Goal: Transaction & Acquisition: Purchase product/service

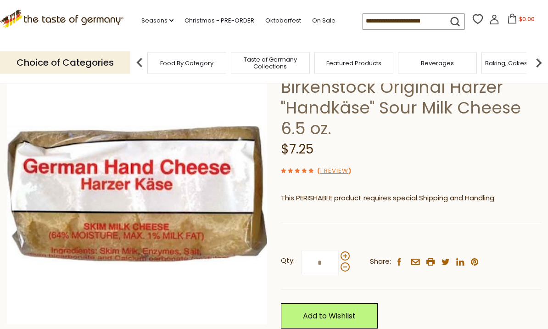
scroll to position [45, 0]
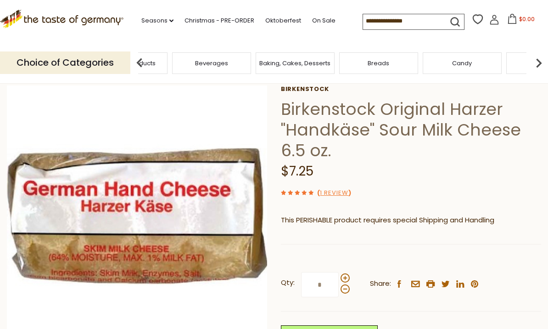
click at [156, 62] on span "Featured Products" at bounding box center [128, 63] width 55 height 7
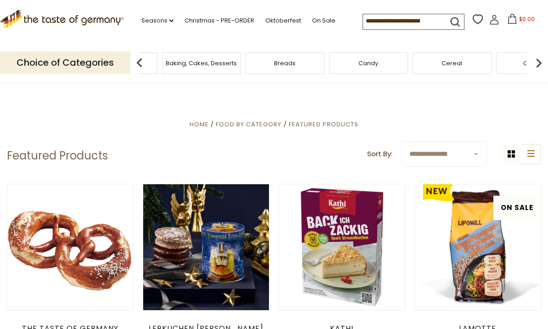
click at [237, 61] on span "Baking, Cakes, Desserts" at bounding box center [201, 63] width 71 height 7
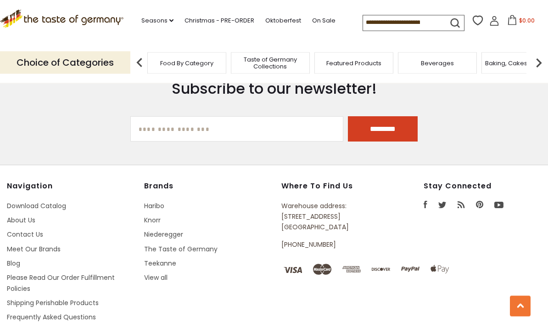
scroll to position [2620, 0]
click at [25, 215] on link "About Us" at bounding box center [21, 219] width 28 height 9
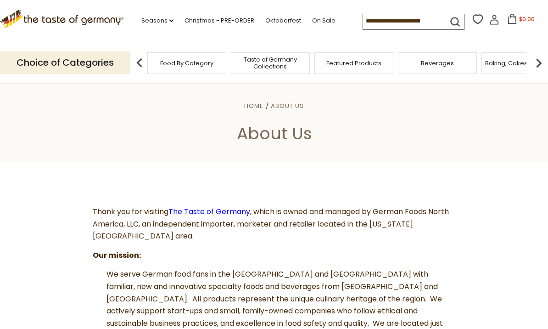
click at [156, 22] on link "Seasons dropdown_arrow" at bounding box center [157, 21] width 32 height 10
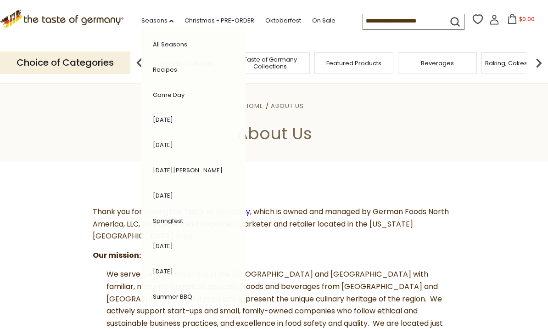
click at [61, 157] on header "Home About Us About Us" at bounding box center [274, 122] width 548 height 80
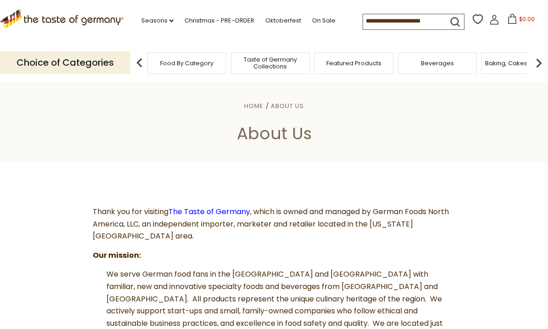
click at [441, 159] on header "Home About Us About Us" at bounding box center [274, 122] width 548 height 80
click at [446, 62] on div "Beverages" at bounding box center [437, 63] width 79 height 22
click at [53, 63] on p "Choice of Categories" at bounding box center [65, 62] width 130 height 22
click at [139, 63] on img at bounding box center [139, 63] width 18 height 18
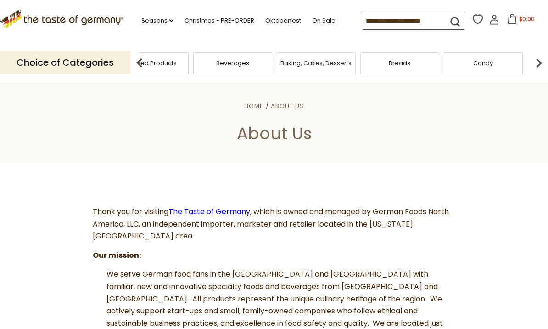
click at [281, 64] on span "Baking, Cakes, Desserts" at bounding box center [316, 63] width 71 height 7
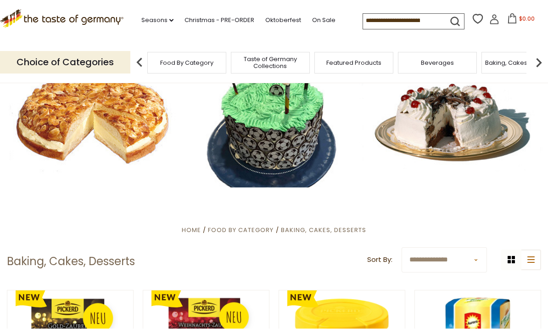
scroll to position [31, 0]
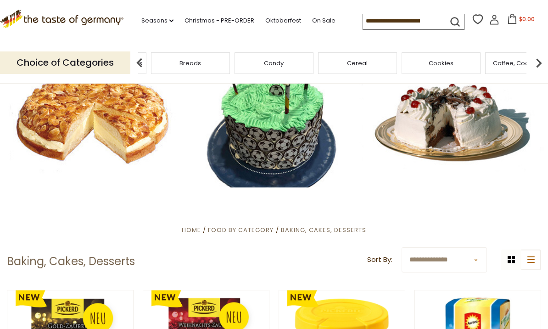
click at [230, 62] on div "Breads" at bounding box center [190, 63] width 79 height 22
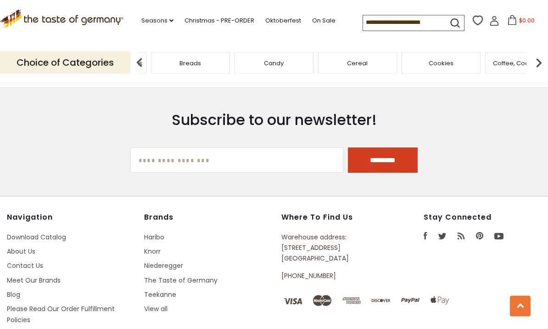
scroll to position [2589, 0]
click at [148, 147] on input "[EMAIL_ADDRESS][DOMAIN_NAME]" at bounding box center [236, 159] width 213 height 25
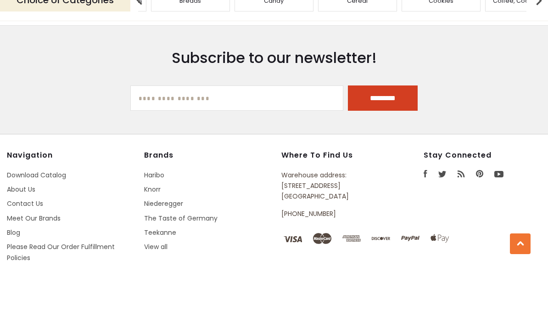
type input "**********"
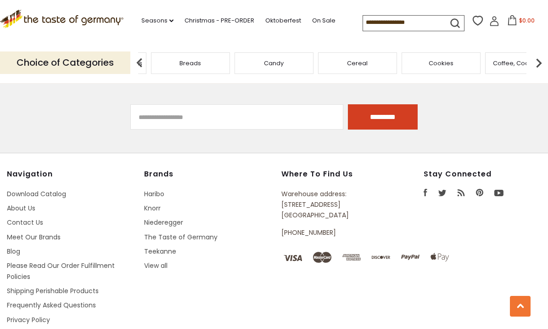
scroll to position [2605, 0]
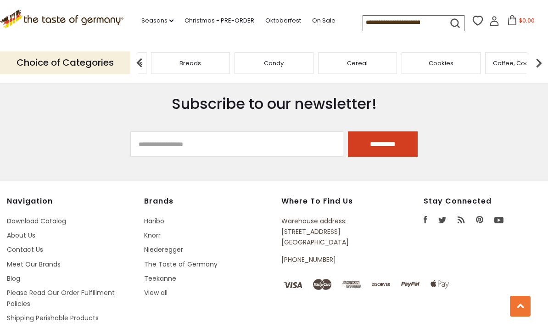
click at [376, 131] on input "*********" at bounding box center [383, 143] width 70 height 25
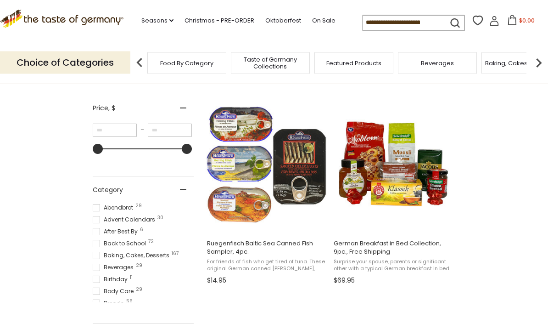
scroll to position [160, 0]
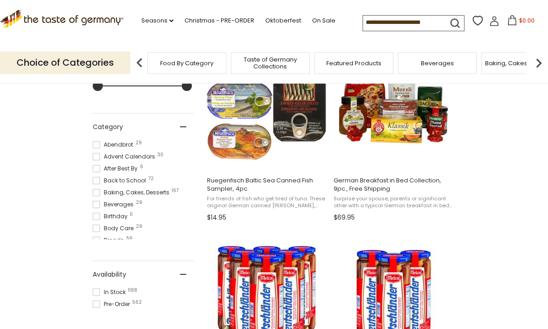
click at [363, 27] on input at bounding box center [402, 22] width 78 height 13
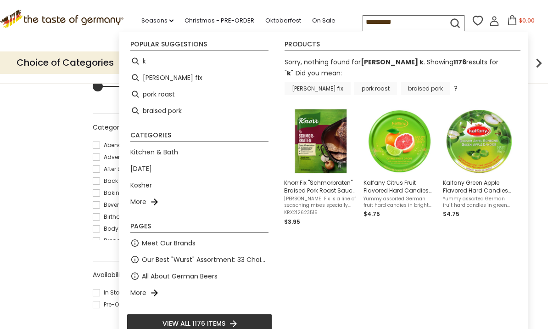
type input "**********"
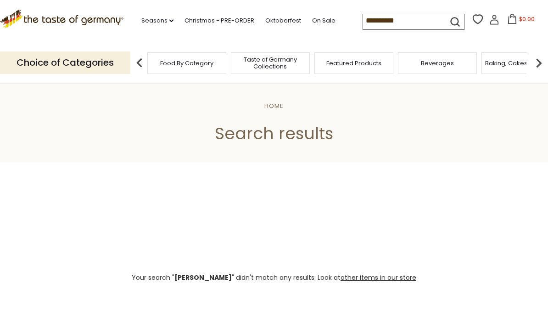
click at [363, 23] on input "**********" at bounding box center [402, 20] width 78 height 13
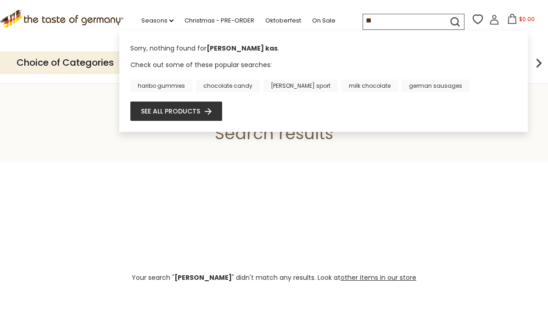
type input "*"
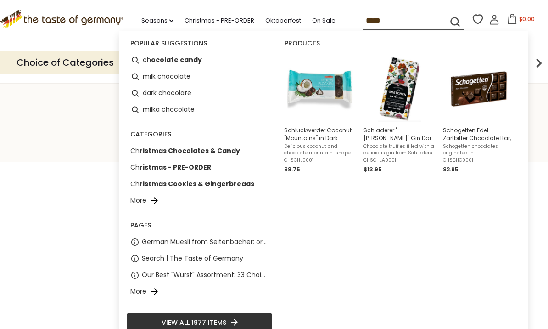
type input "******"
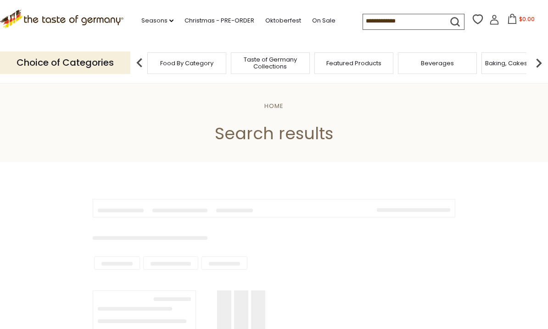
type input "******"
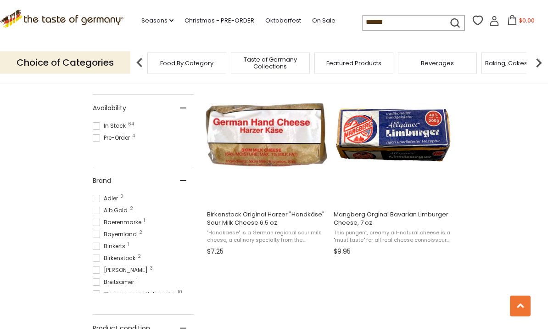
scroll to position [389, 0]
click at [254, 133] on img "Birkenstock Original Harzer" at bounding box center [267, 135] width 122 height 122
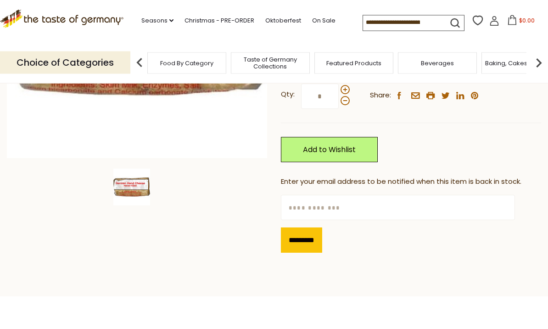
scroll to position [233, 0]
click at [302, 210] on input "text" at bounding box center [398, 207] width 234 height 25
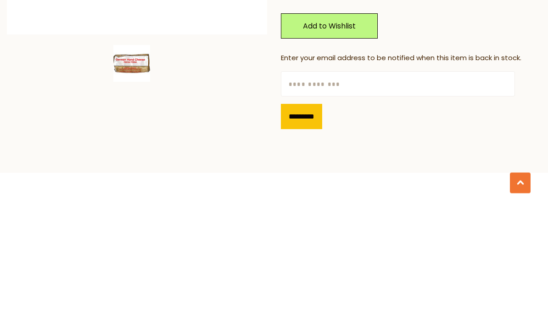
type input "**********"
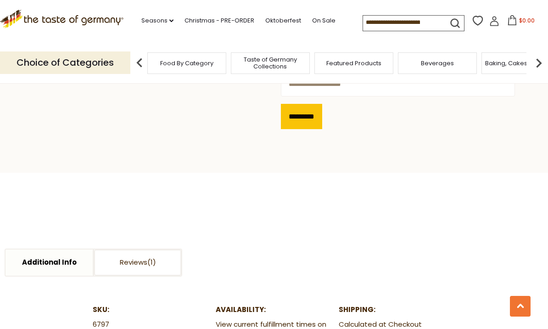
click at [307, 117] on input "*********" at bounding box center [301, 116] width 41 height 25
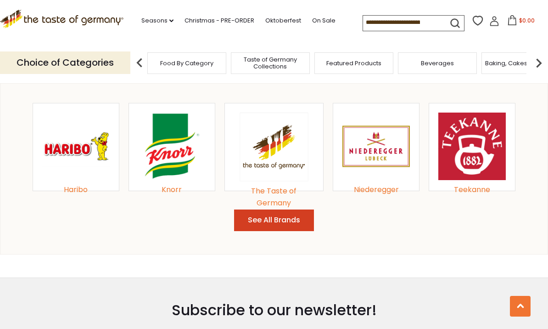
scroll to position [996, 0]
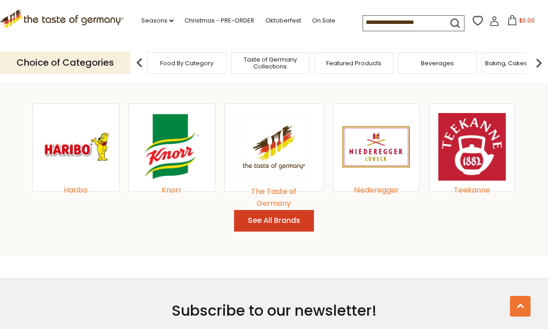
click at [382, 148] on img at bounding box center [375, 146] width 67 height 67
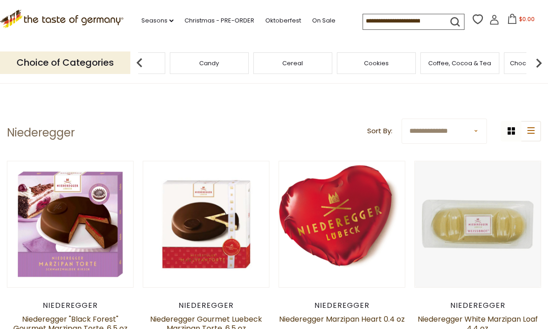
click at [543, 62] on img at bounding box center [539, 63] width 18 height 18
click at [134, 64] on span "Coffee, Cocoa & Tea" at bounding box center [102, 63] width 63 height 7
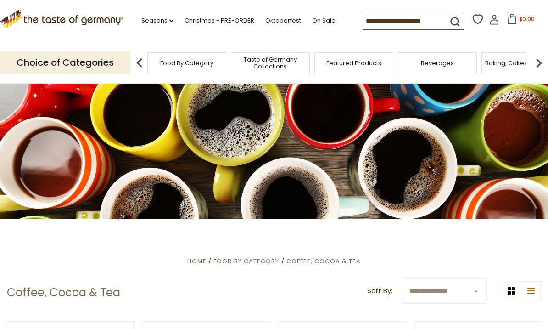
click at [147, 65] on img at bounding box center [139, 63] width 18 height 18
click at [230, 57] on div "Breads" at bounding box center [190, 63] width 79 height 22
click at [539, 57] on img at bounding box center [539, 63] width 18 height 18
click at [530, 61] on img at bounding box center [539, 63] width 18 height 18
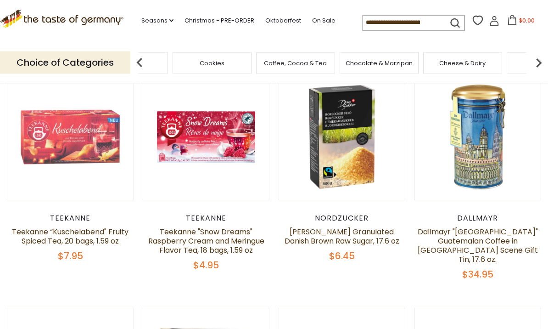
scroll to position [247, 0]
click at [264, 60] on span "Coffee, Cocoa & Tea" at bounding box center [295, 63] width 63 height 7
